Goal: Task Accomplishment & Management: Use online tool/utility

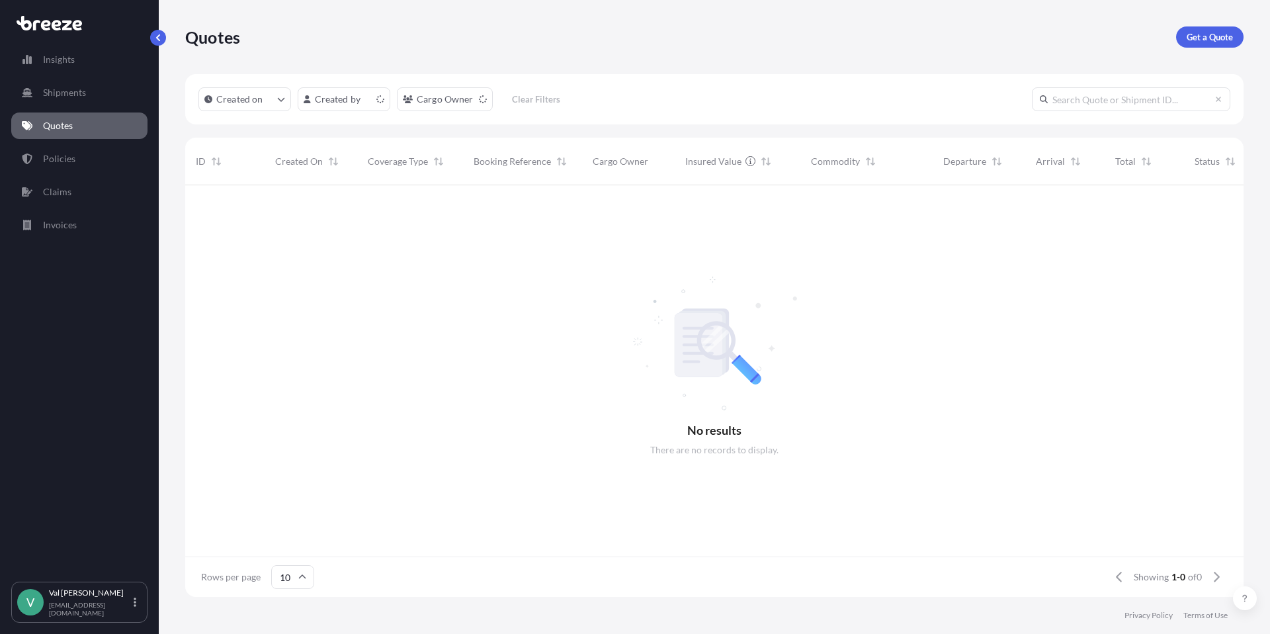
scroll to position [11, 11]
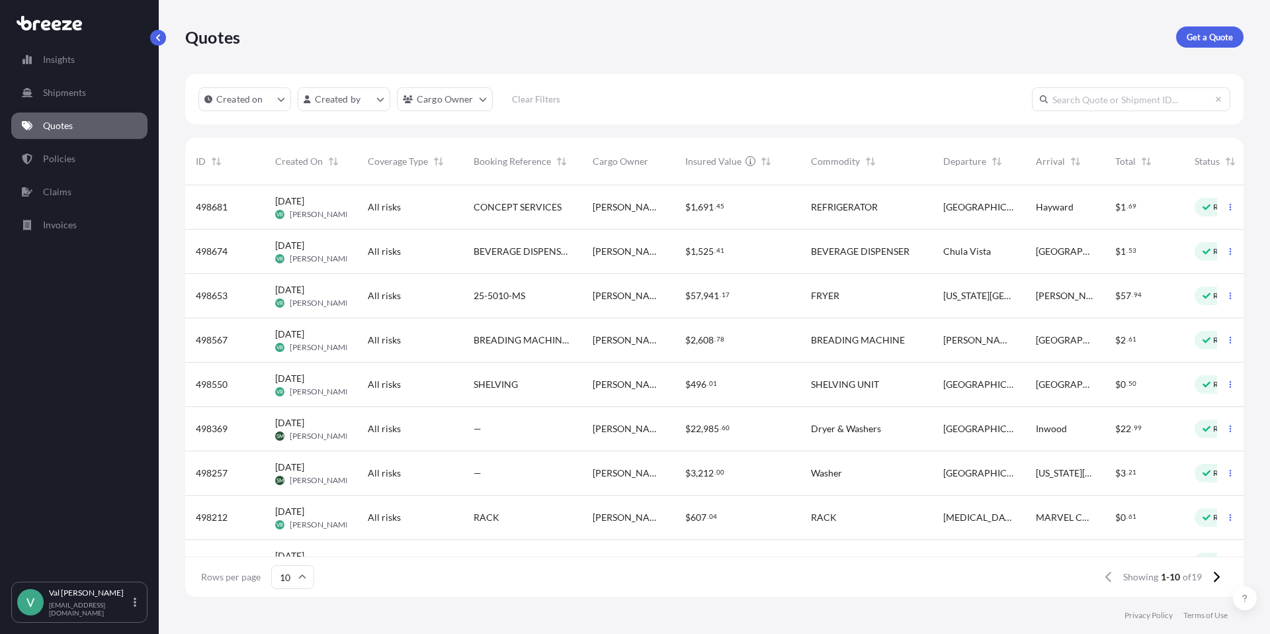
click at [804, 203] on div "REFRIGERATOR" at bounding box center [866, 207] width 132 height 44
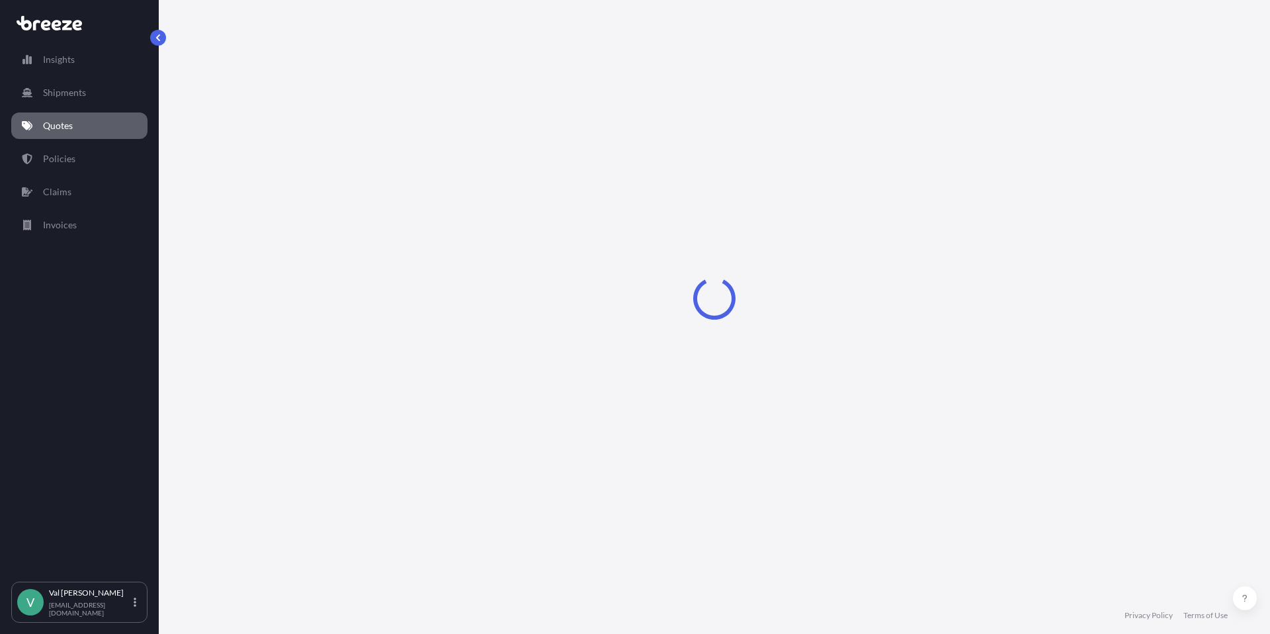
select select "Road"
select select "1"
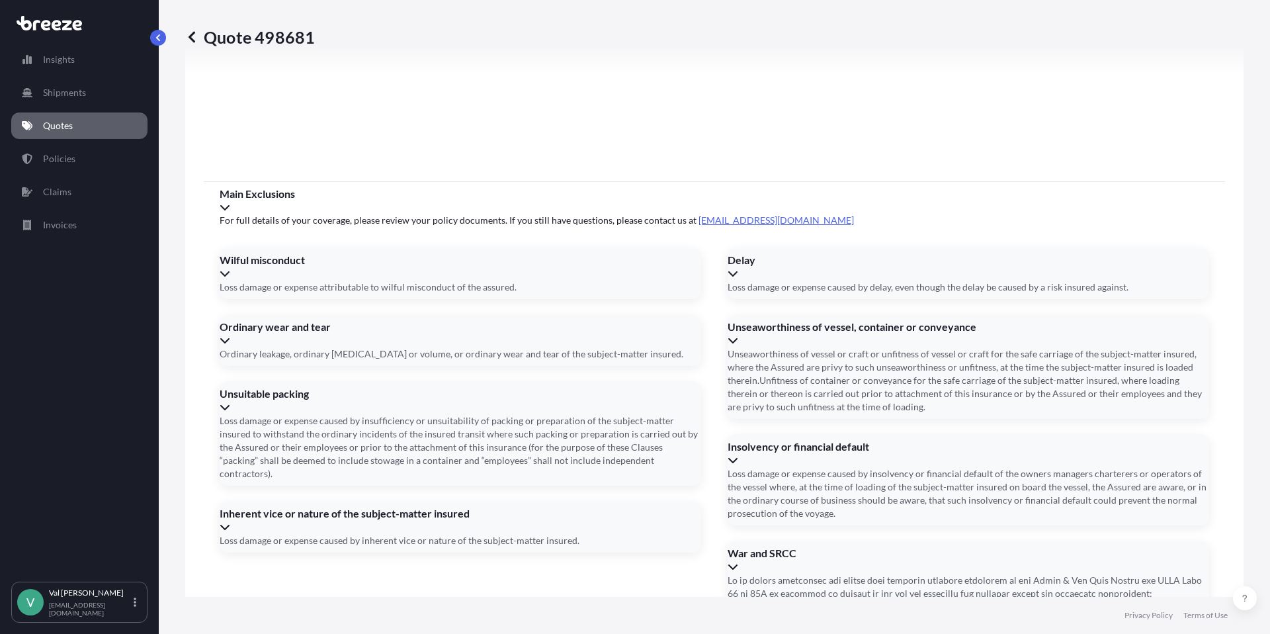
scroll to position [1676, 0]
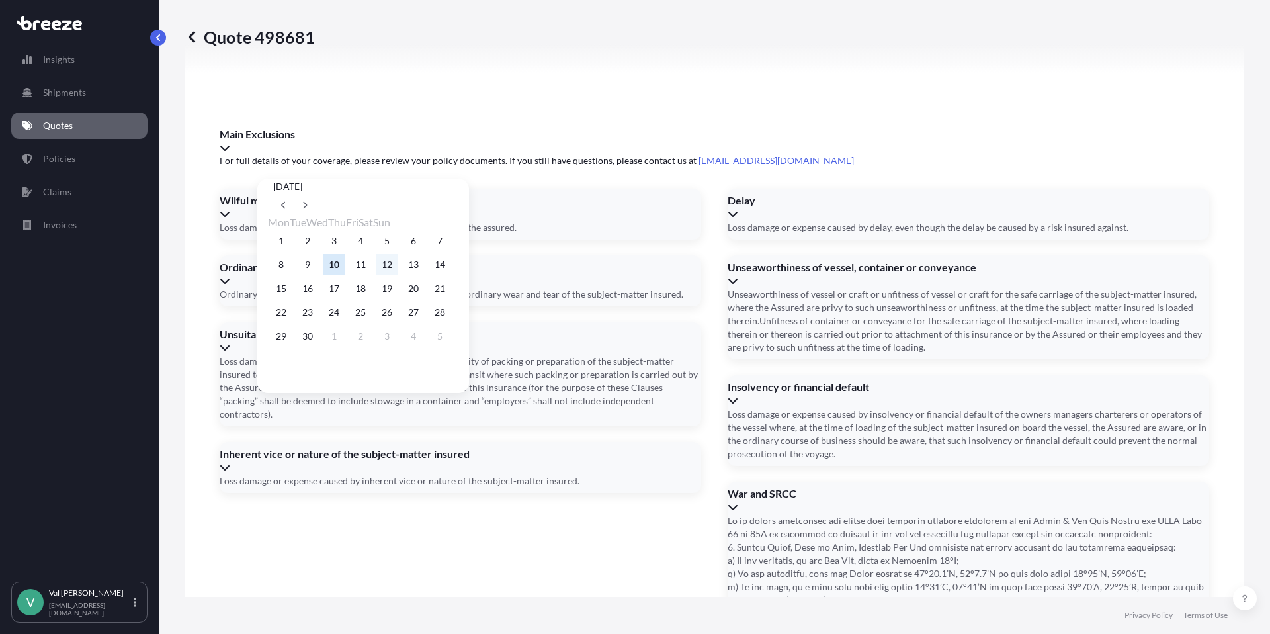
click at [398, 263] on button "12" at bounding box center [386, 264] width 21 height 21
type input "[DATE]"
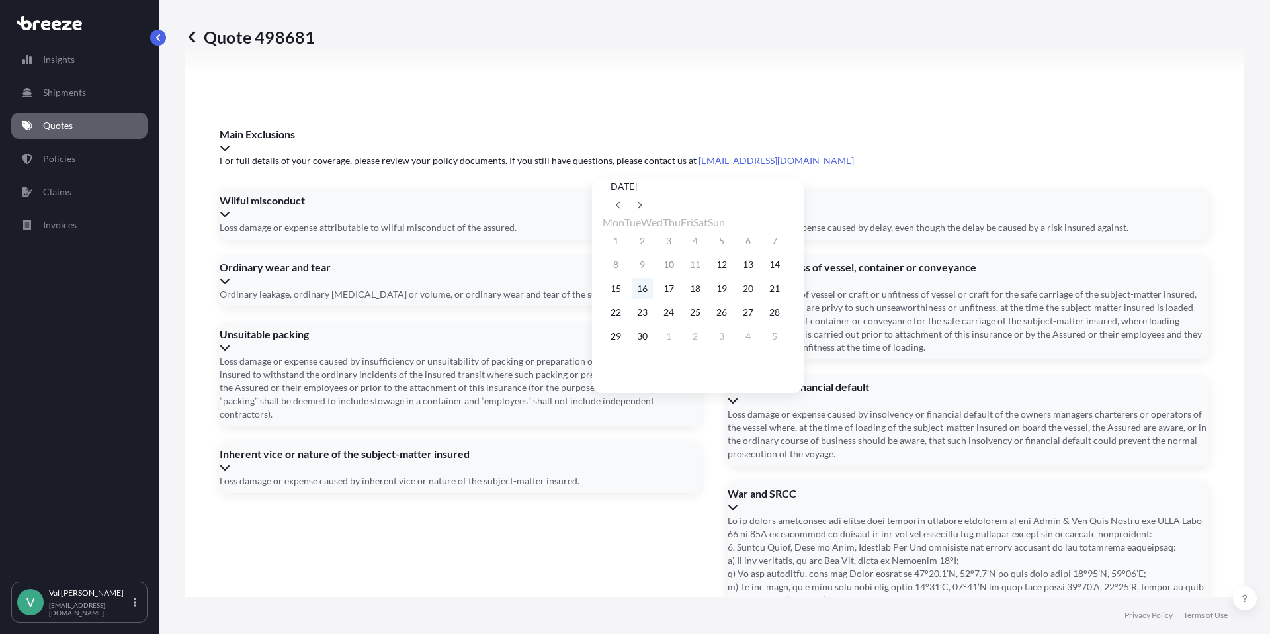
click at [650, 289] on button "16" at bounding box center [642, 288] width 21 height 21
type input "[DATE]"
